Goal: Find specific page/section: Find specific page/section

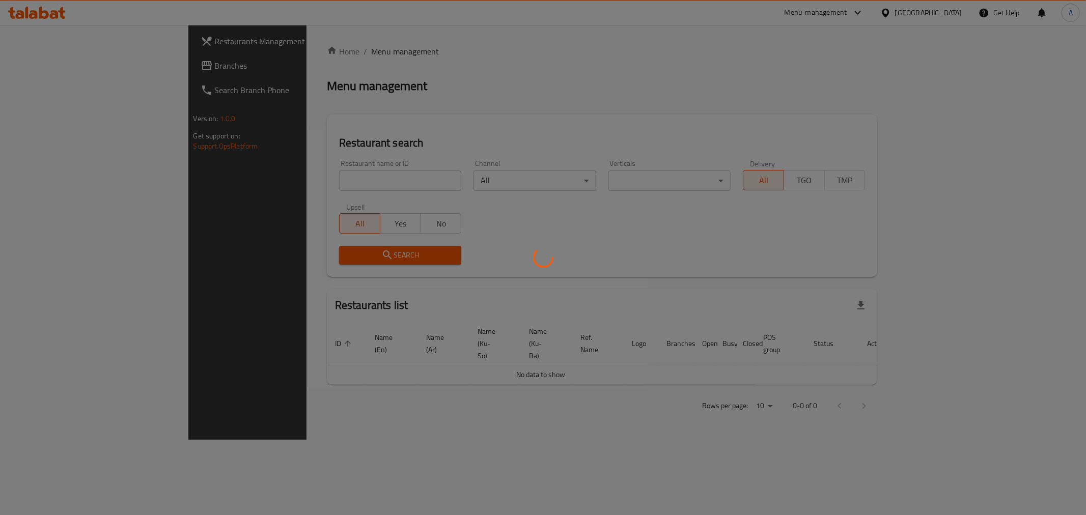
click at [253, 181] on div at bounding box center [543, 257] width 1086 height 515
click at [258, 171] on div at bounding box center [543, 257] width 1086 height 515
click at [259, 179] on div at bounding box center [543, 257] width 1086 height 515
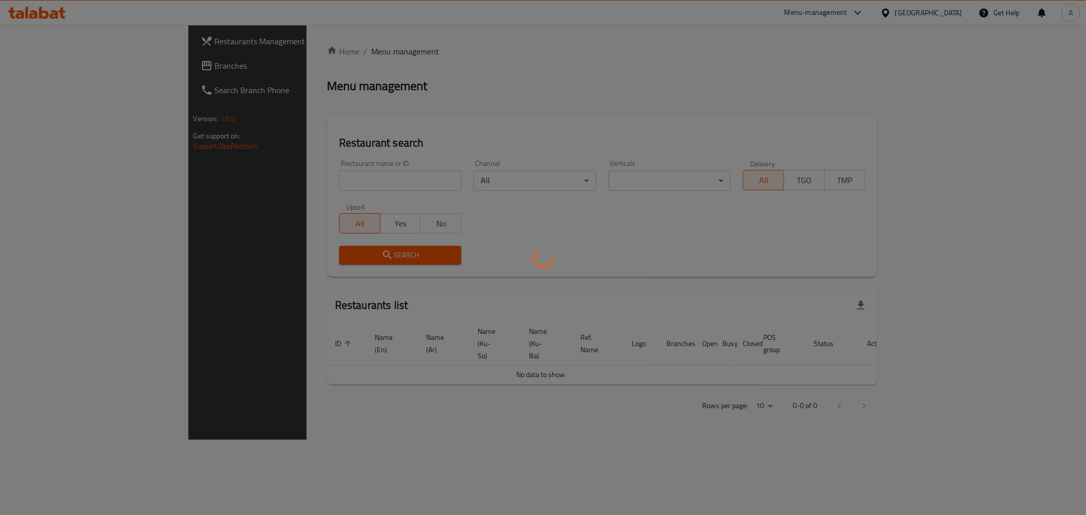
click at [259, 179] on div at bounding box center [543, 257] width 1086 height 515
click at [266, 175] on div at bounding box center [543, 257] width 1086 height 515
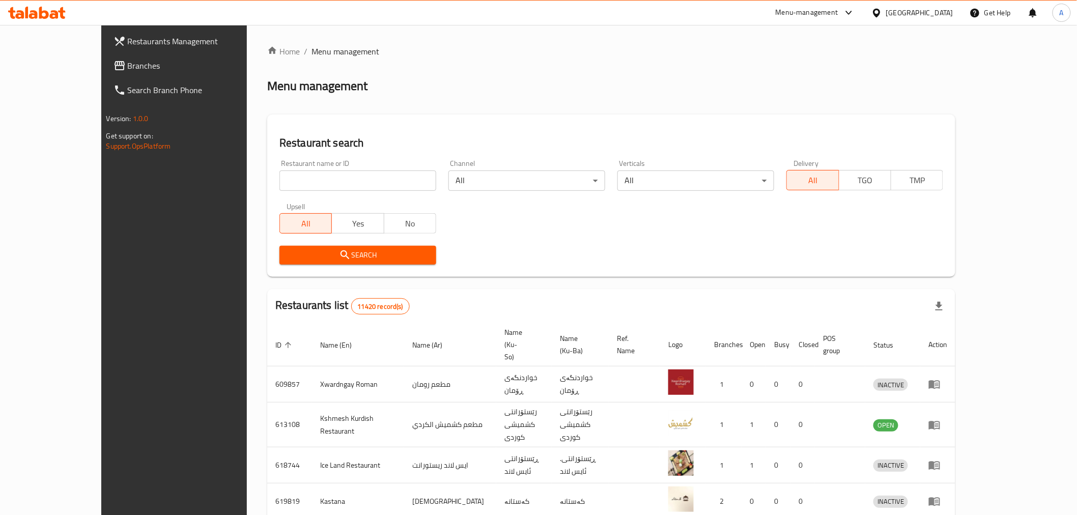
click at [280, 175] on input "search" at bounding box center [358, 181] width 157 height 20
type input "ؤ"
type input "[GEOGRAPHIC_DATA]"
click at [304, 250] on span "Search" at bounding box center [358, 255] width 141 height 13
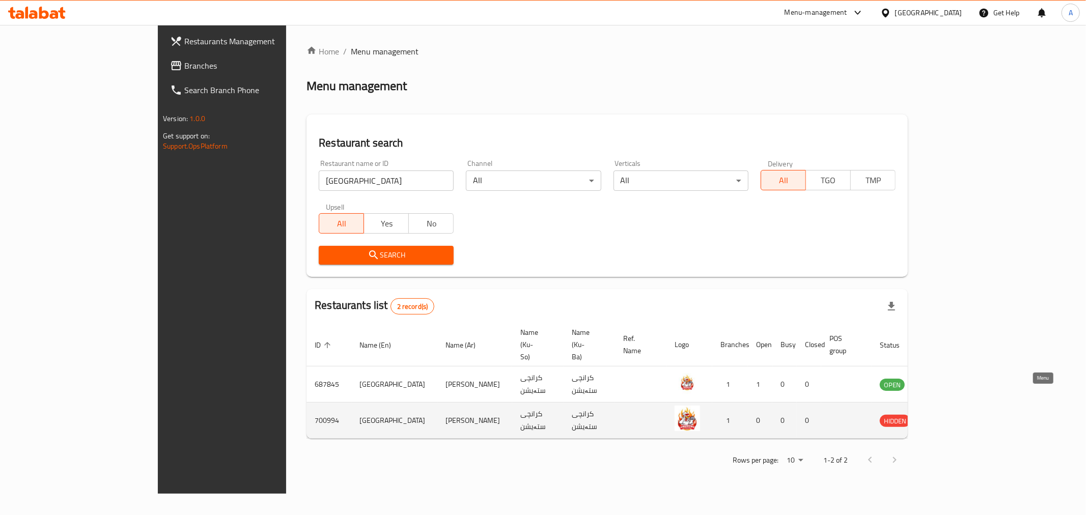
click at [946, 414] on icon "enhanced table" at bounding box center [939, 420] width 12 height 12
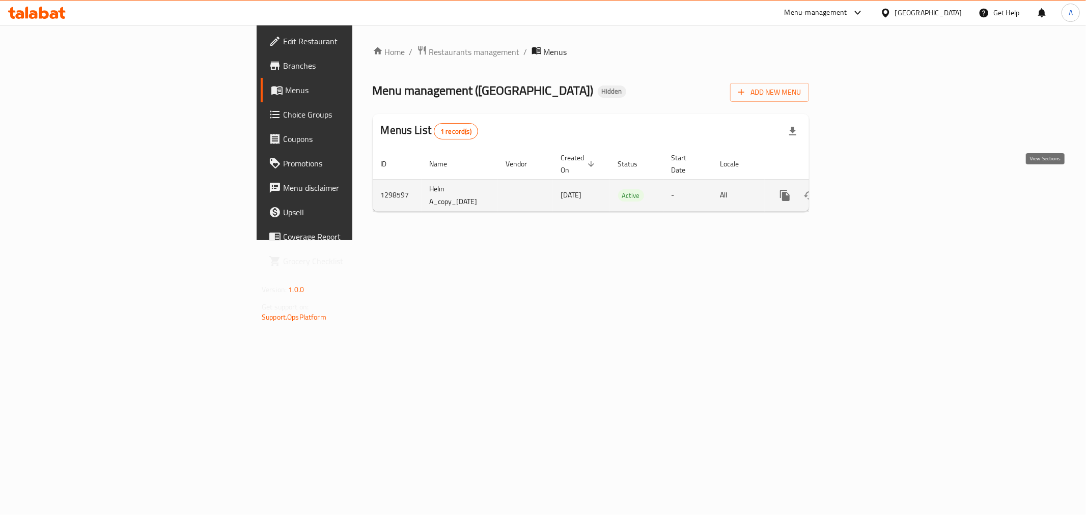
click at [865, 189] on icon "enhanced table" at bounding box center [858, 195] width 12 height 12
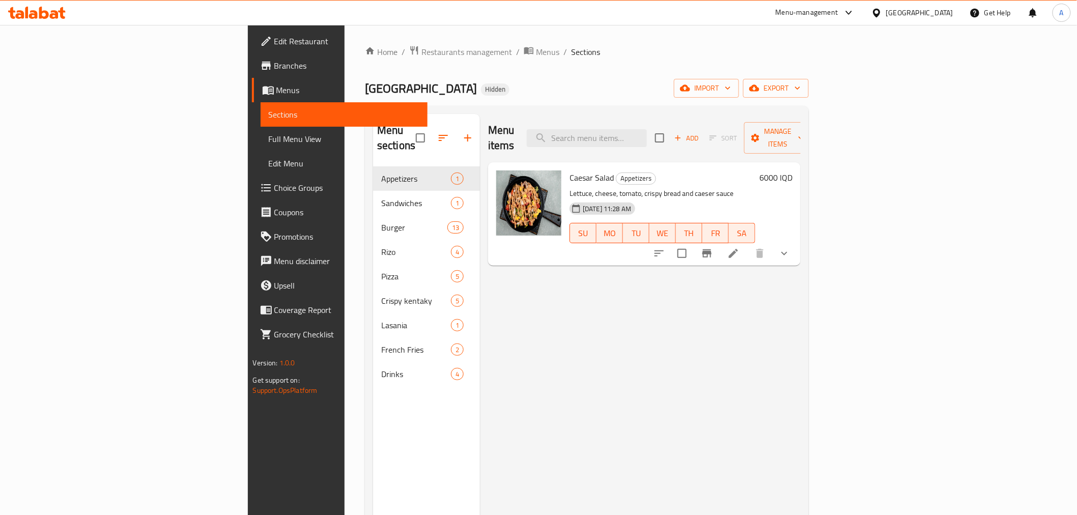
click at [274, 67] on span "Branches" at bounding box center [346, 66] width 145 height 12
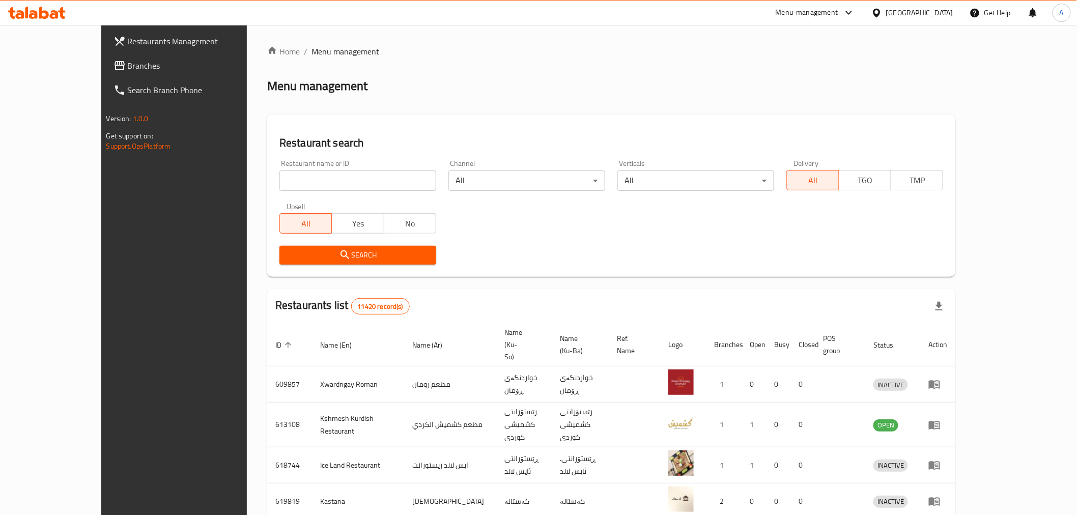
click at [280, 184] on input "search" at bounding box center [358, 181] width 157 height 20
click at [280, 171] on input "search" at bounding box center [358, 181] width 157 height 20
paste input "[GEOGRAPHIC_DATA]"
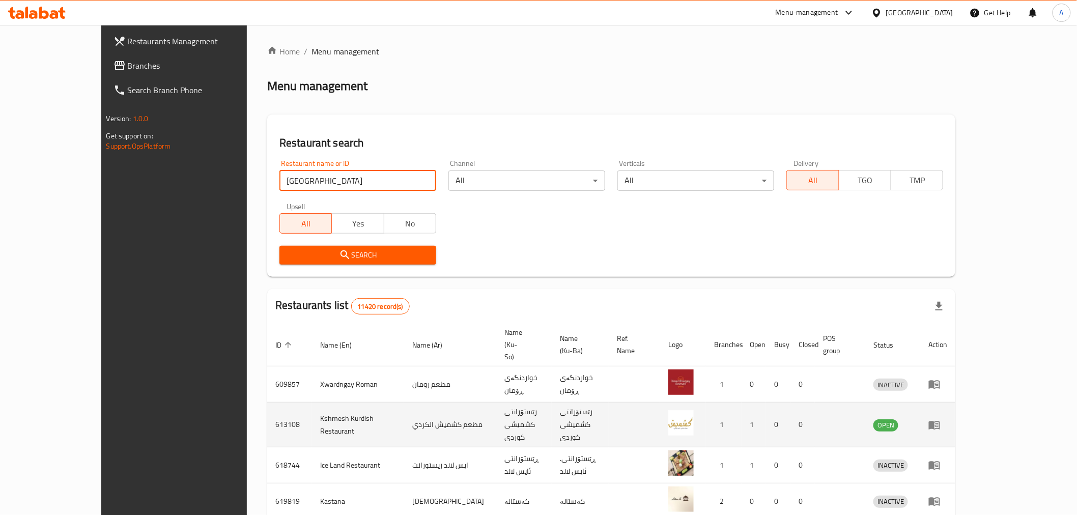
type input "[GEOGRAPHIC_DATA]"
click button "Search" at bounding box center [358, 255] width 157 height 19
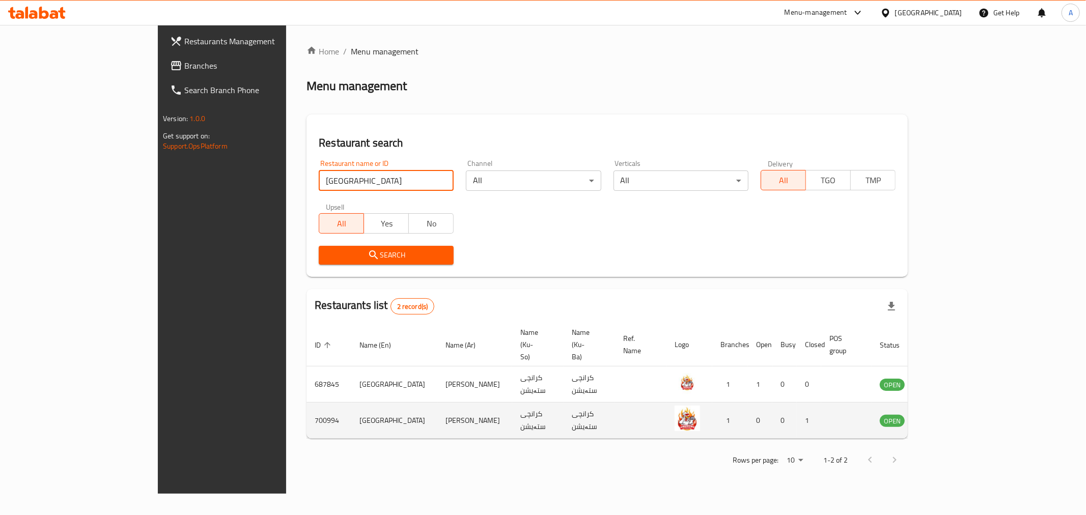
click at [960, 405] on td "enhanced table" at bounding box center [942, 421] width 35 height 36
click at [945, 417] on icon "enhanced table" at bounding box center [939, 421] width 11 height 9
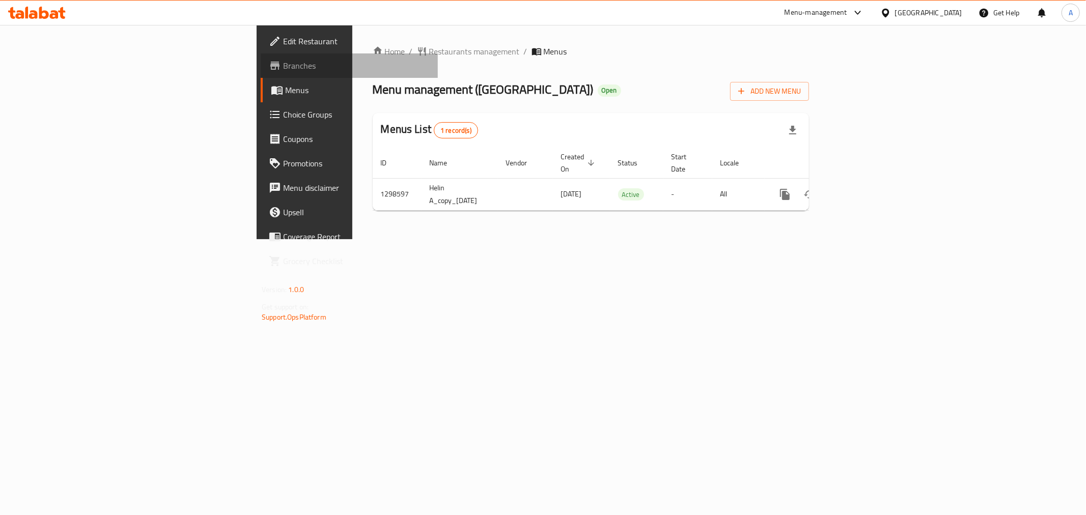
click at [283, 63] on span "Branches" at bounding box center [356, 66] width 147 height 12
